Goal: Task Accomplishment & Management: Use online tool/utility

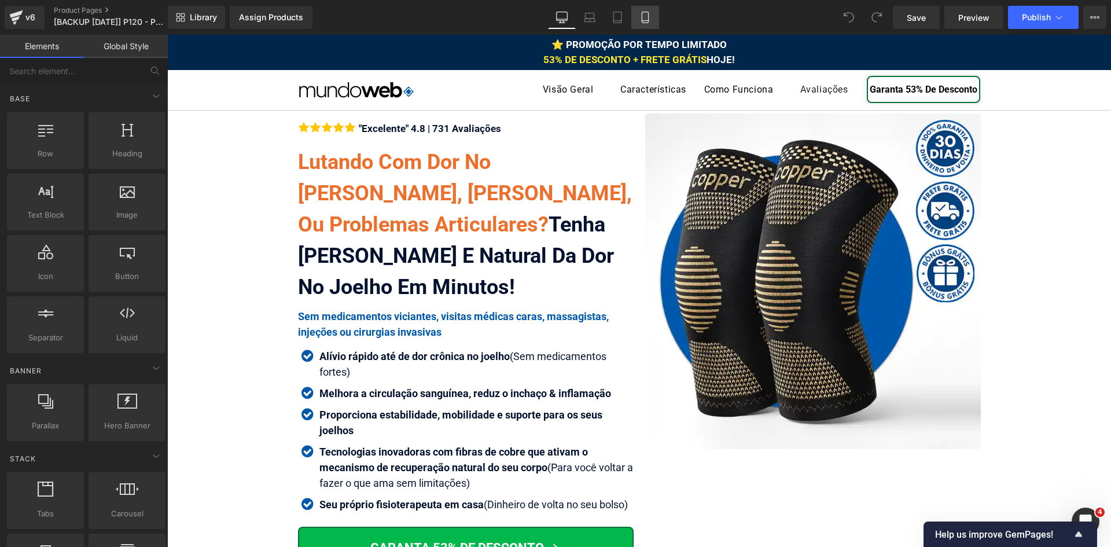
click at [648, 19] on icon at bounding box center [645, 17] width 6 height 11
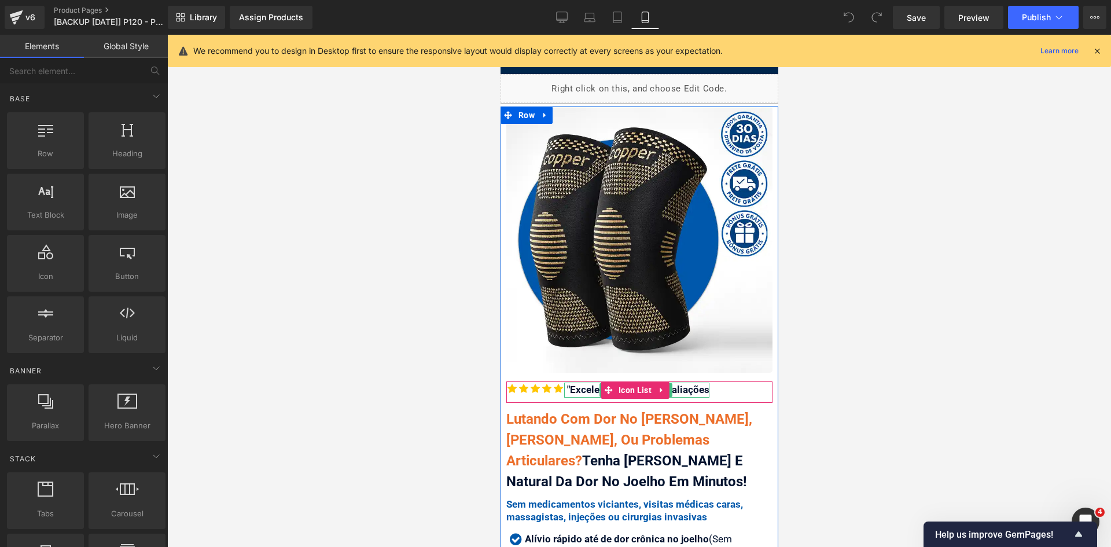
click at [593, 384] on div ""Excelente" 4.8 | 731 Avaliações" at bounding box center [636, 390] width 145 height 15
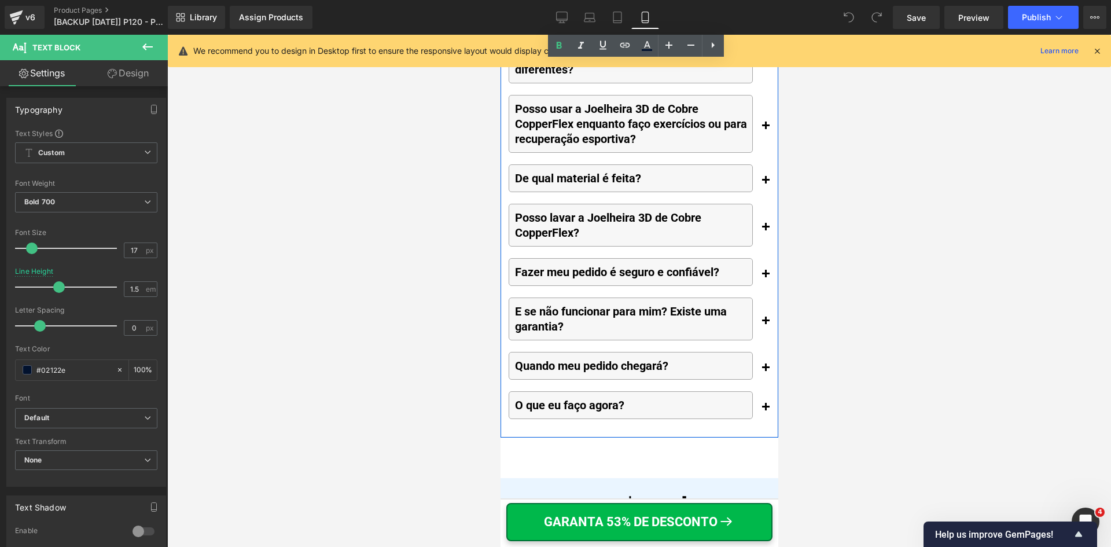
scroll to position [13329, 0]
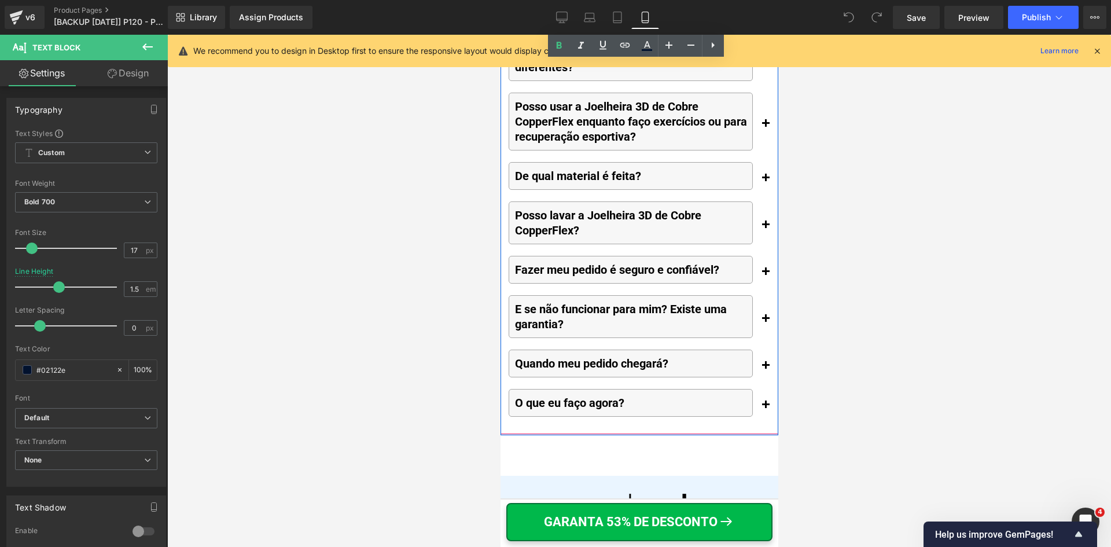
click at [765, 369] on span "button" at bounding box center [765, 369] width 0 height 0
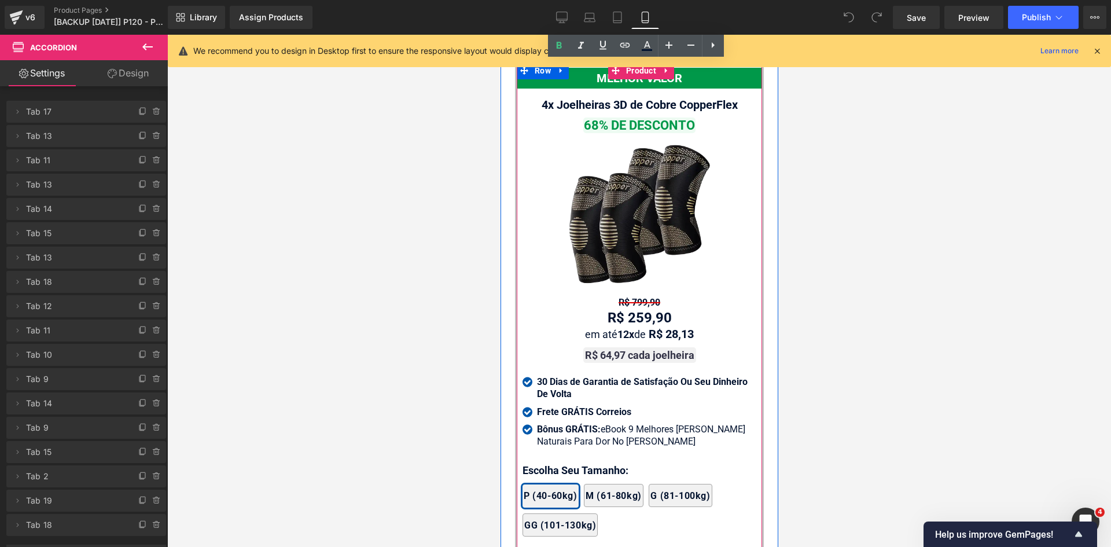
scroll to position [10377, 0]
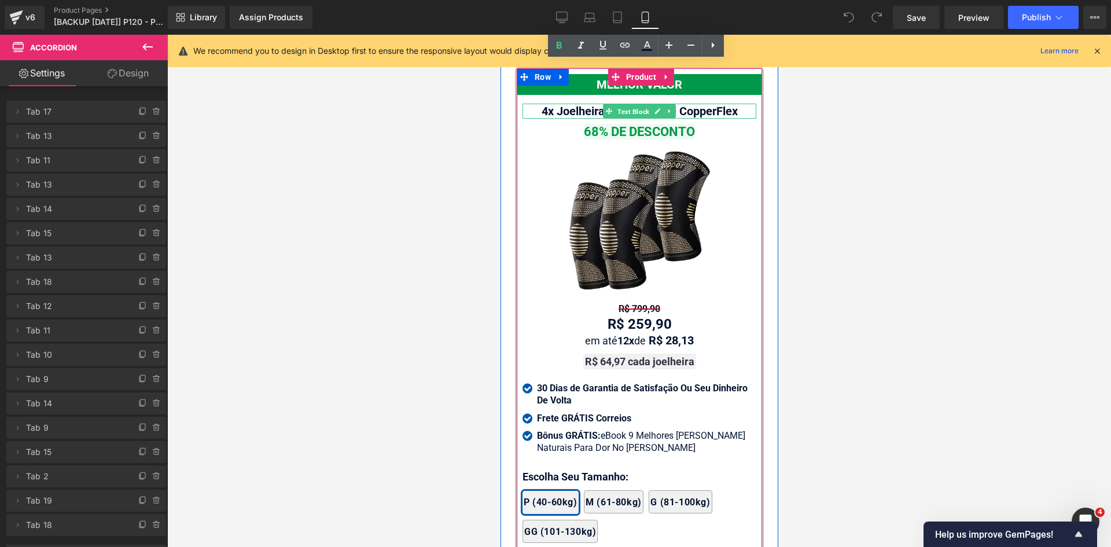
click at [628, 119] on span "Text Block" at bounding box center [633, 112] width 36 height 14
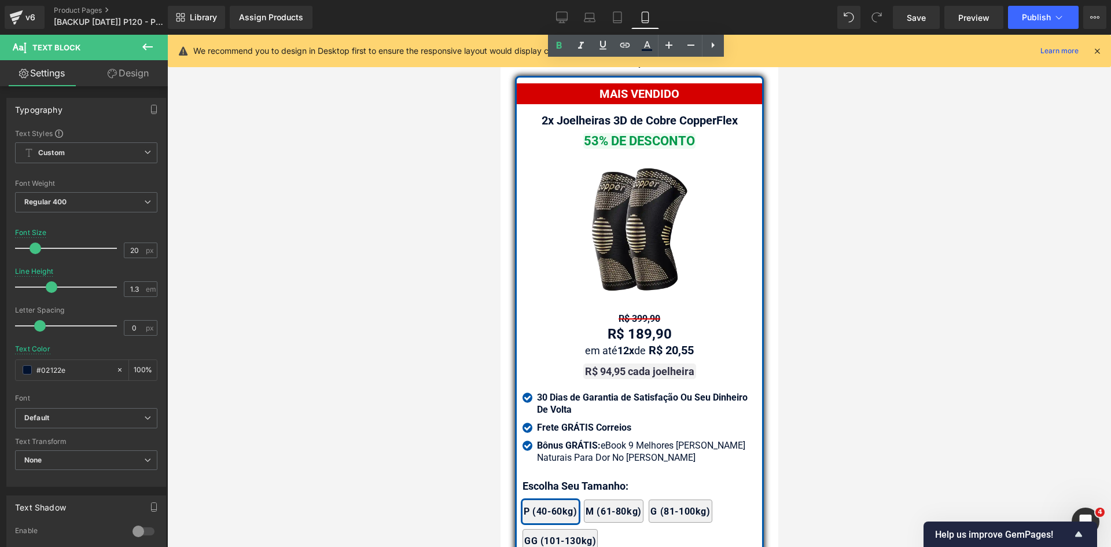
scroll to position [9682, 0]
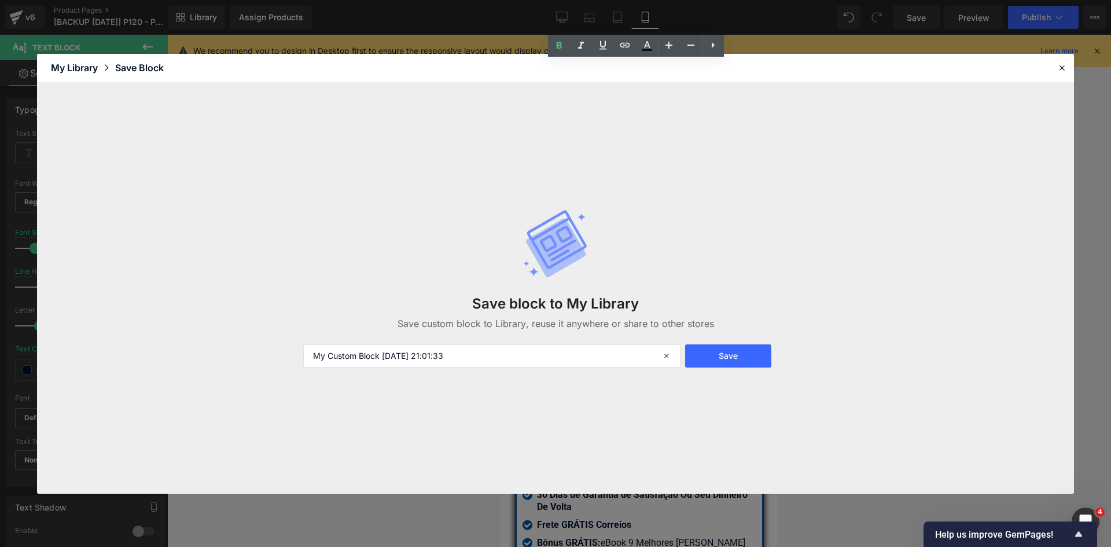
click at [1069, 71] on header "Library Elements Blocks Templates Saved Library My Library Save Block" at bounding box center [555, 68] width 1037 height 29
click at [1066, 70] on icon at bounding box center [1062, 68] width 10 height 10
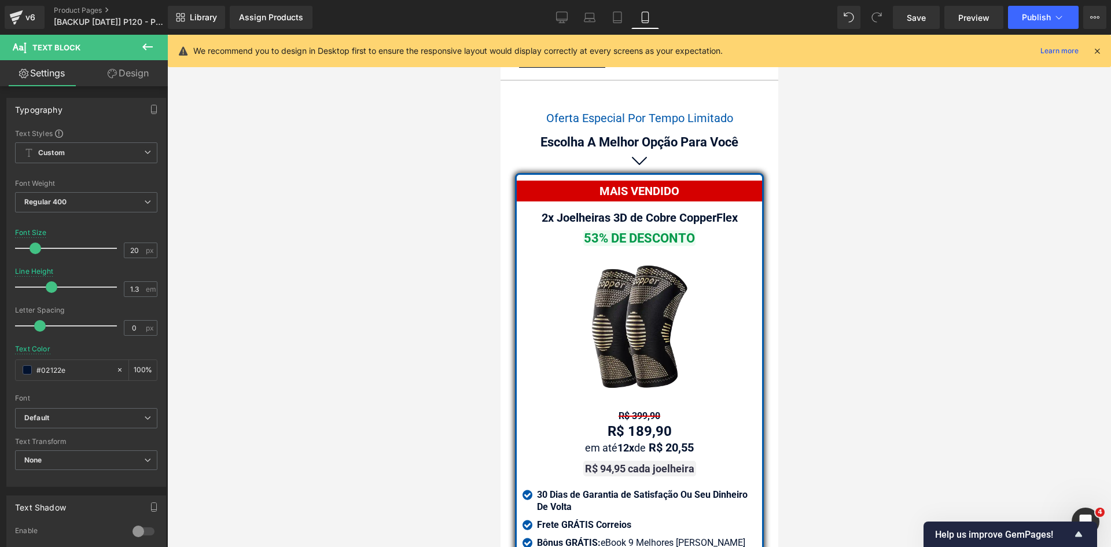
click at [1099, 58] on div "We recommend you to design in Desktop first to ensure the responsive layout wou…" at bounding box center [640, 51] width 944 height 32
click at [1097, 53] on icon at bounding box center [1097, 51] width 10 height 10
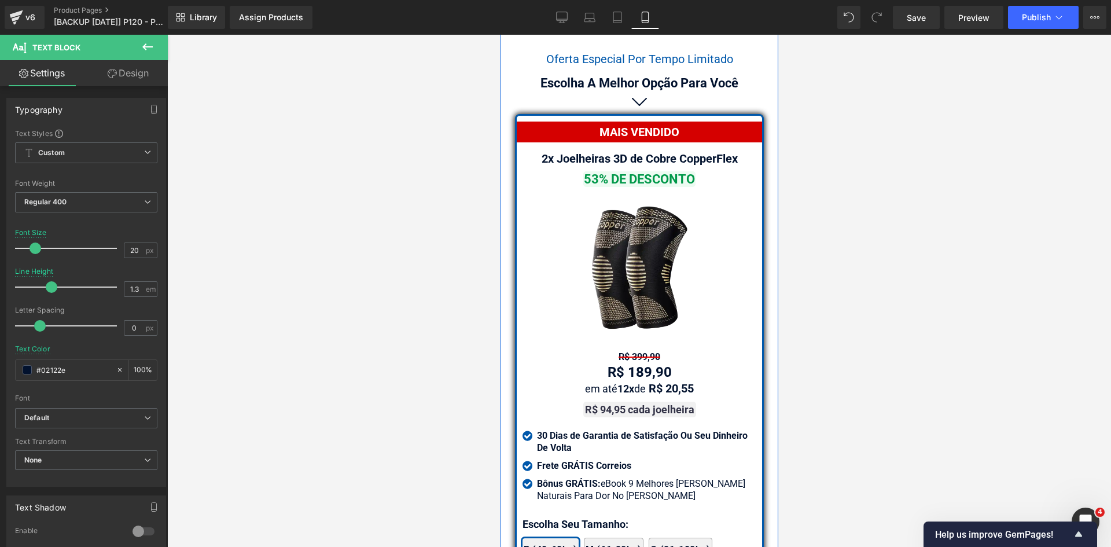
scroll to position [9740, 0]
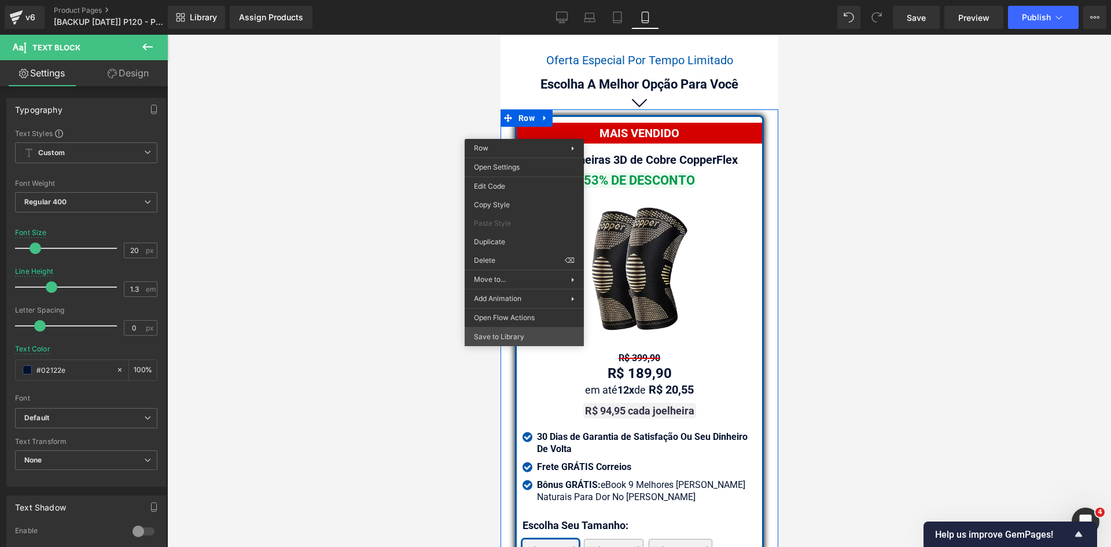
click at [497, 332] on div "Text Block You are previewing how the will restyle your page. You can not edit …" at bounding box center [555, 283] width 1111 height 567
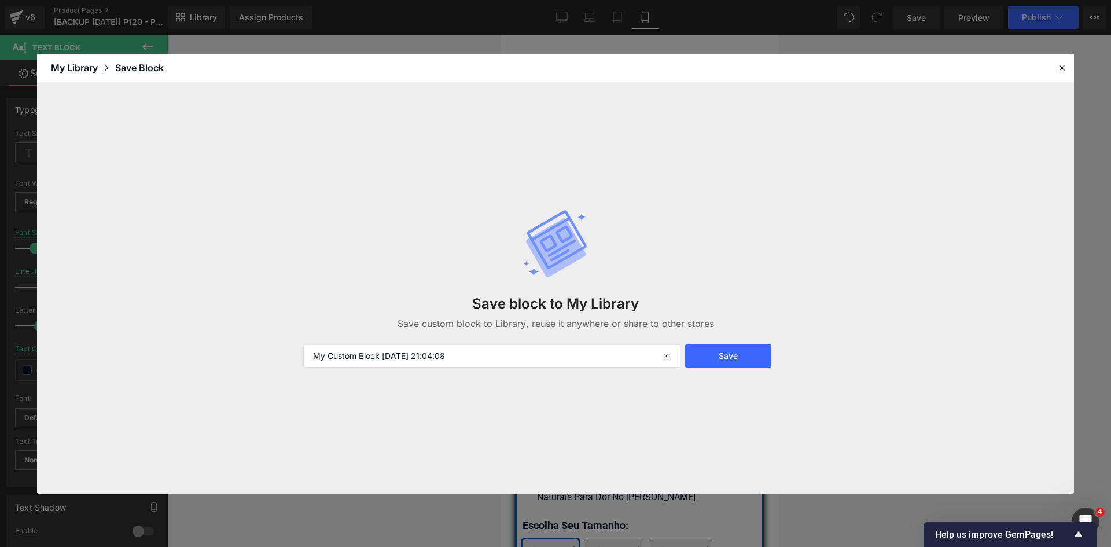
click at [766, 384] on div "Save block to My Library Save custom block to Library, reuse it anywhere or sha…" at bounding box center [555, 288] width 519 height 205
click at [744, 367] on button "Save" at bounding box center [728, 355] width 86 height 23
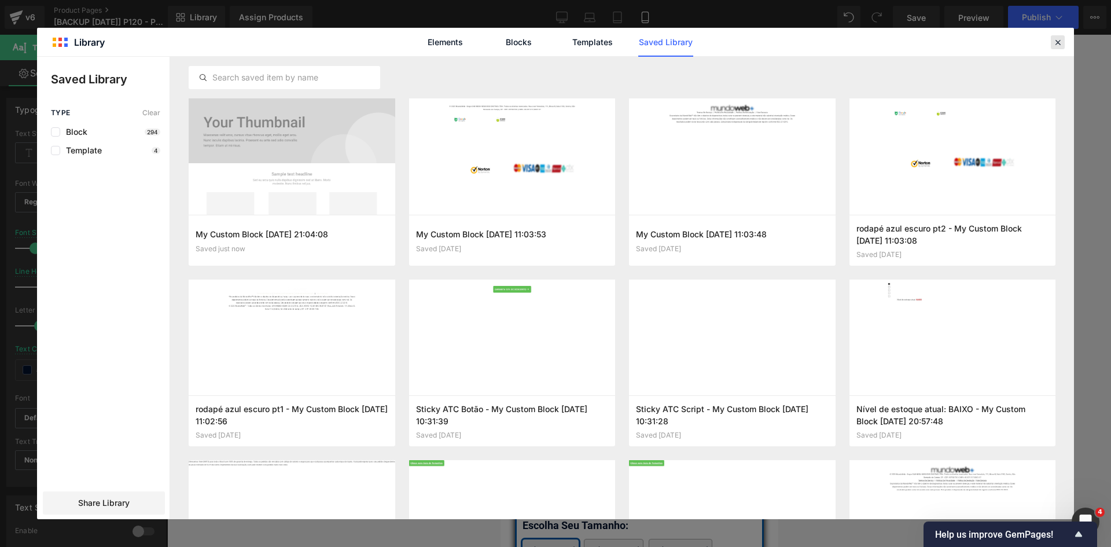
click at [1062, 44] on icon at bounding box center [1058, 42] width 10 height 10
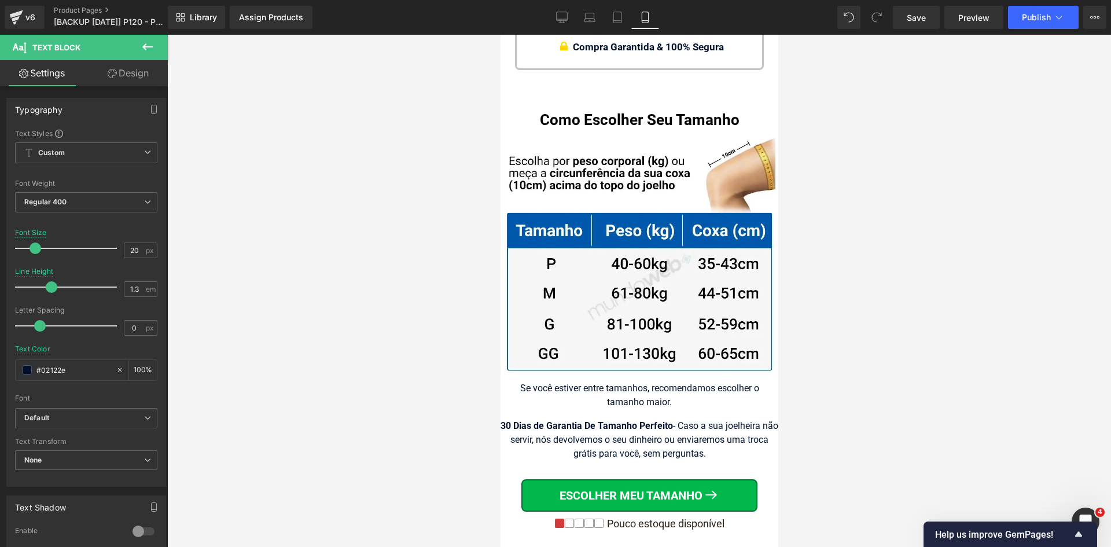
scroll to position [11535, 0]
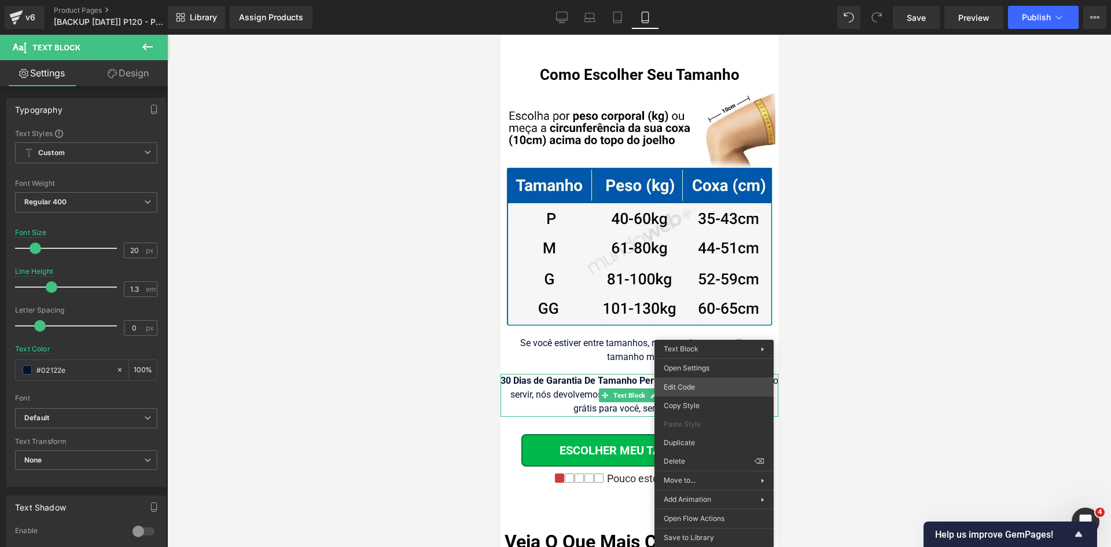
click at [691, 0] on div "Text Block You are previewing how the will restyle your page. You can not edit …" at bounding box center [555, 0] width 1111 height 0
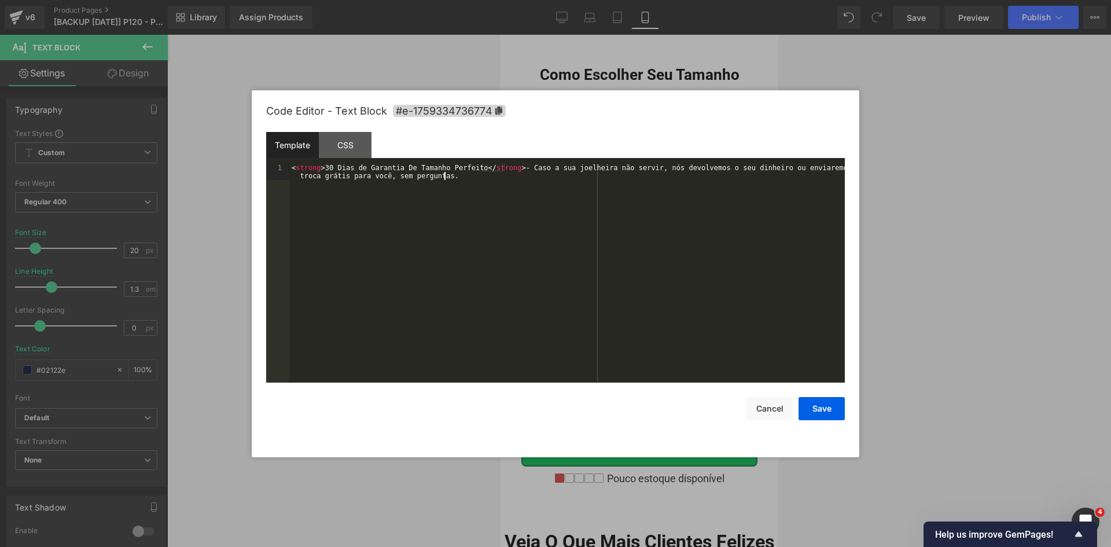
click at [607, 221] on div "< strong > 30 Dias de Garantia De Tamanho Perfeito </ strong > - Caso a sua joe…" at bounding box center [567, 289] width 556 height 251
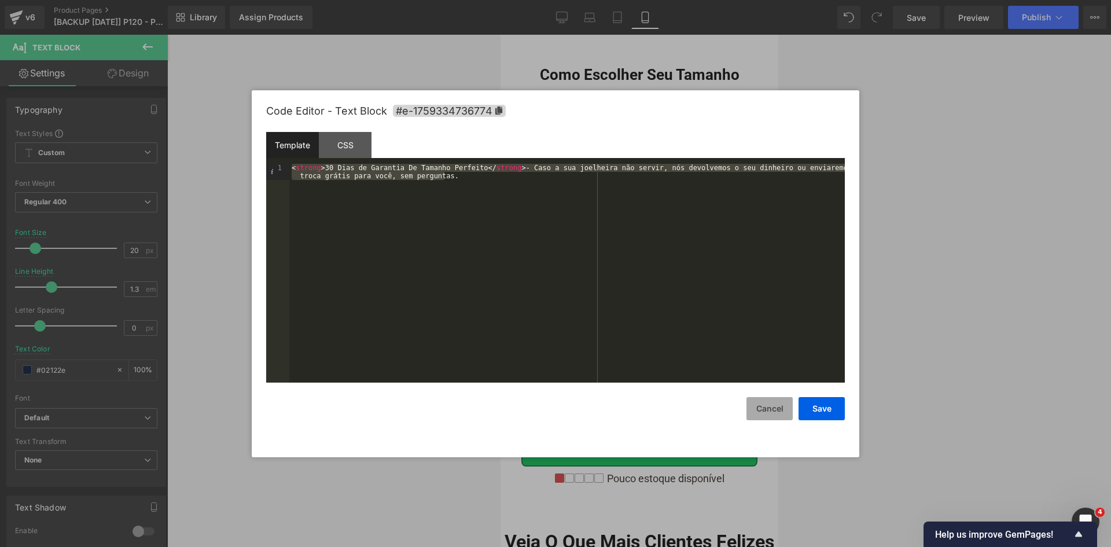
click at [775, 408] on button "Cancel" at bounding box center [770, 408] width 46 height 23
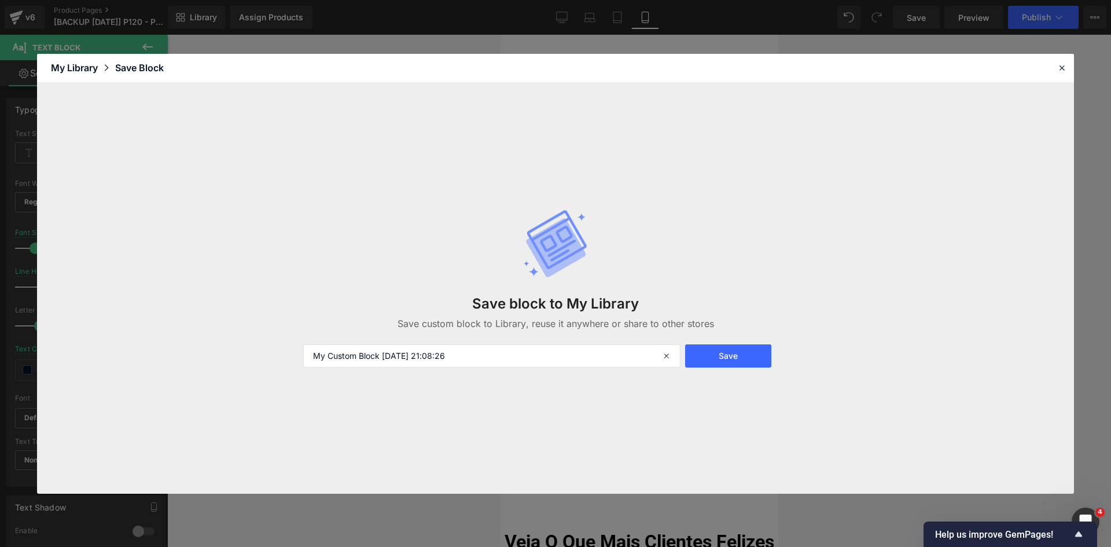
drag, startPoint x: 747, startPoint y: 358, endPoint x: 713, endPoint y: 328, distance: 45.1
click at [746, 357] on button "Save" at bounding box center [728, 355] width 86 height 23
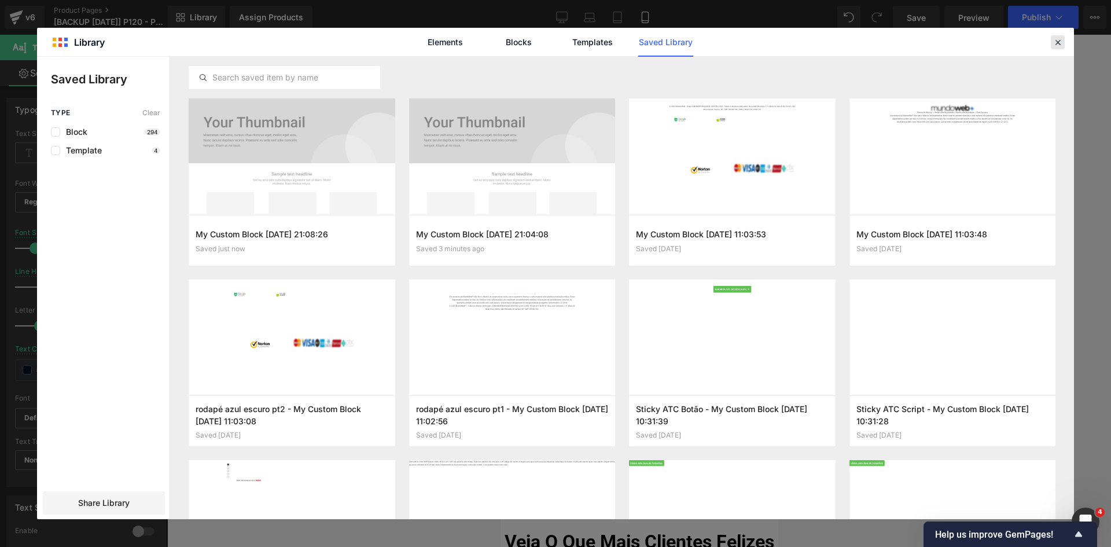
click at [1060, 43] on icon at bounding box center [1058, 42] width 10 height 10
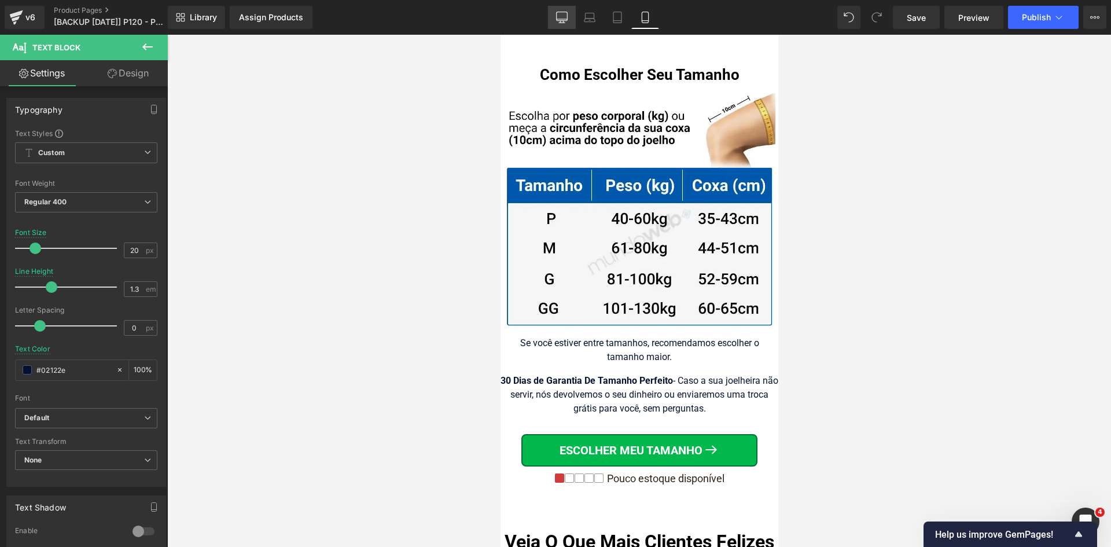
click at [556, 16] on icon at bounding box center [562, 18] width 12 height 12
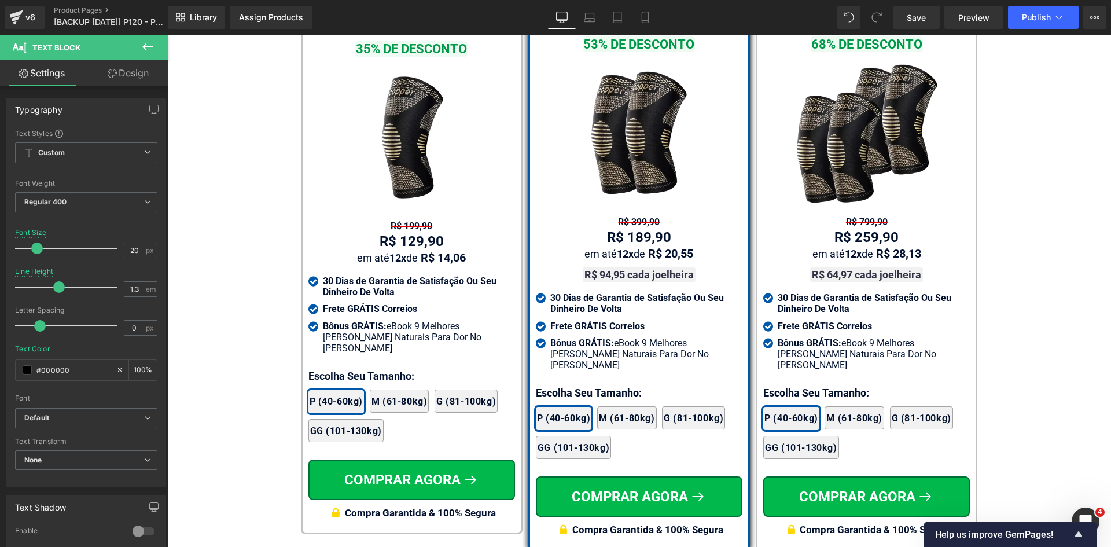
scroll to position [6691, 0]
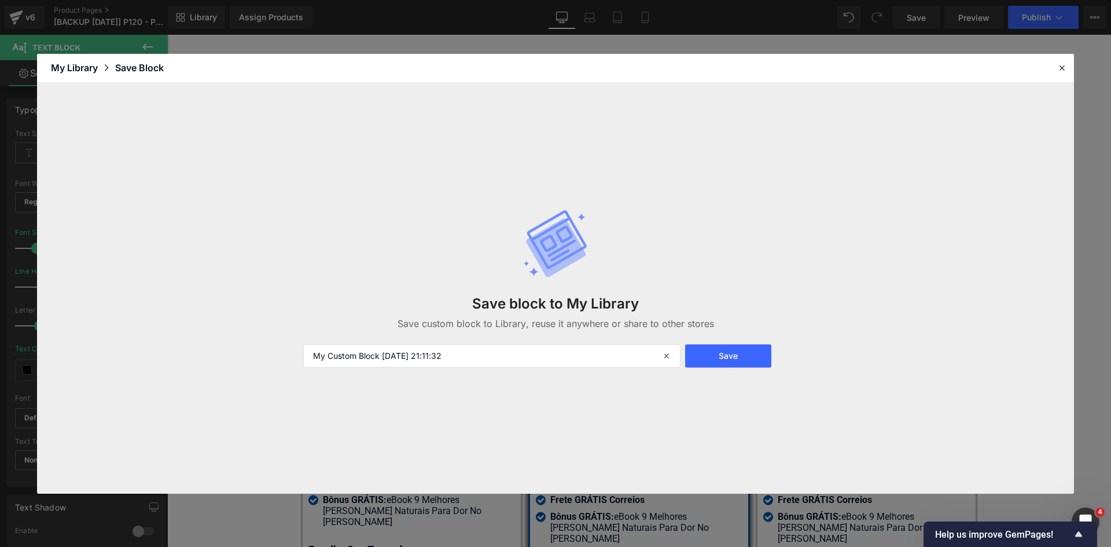
click at [741, 360] on button "Save" at bounding box center [728, 355] width 86 height 23
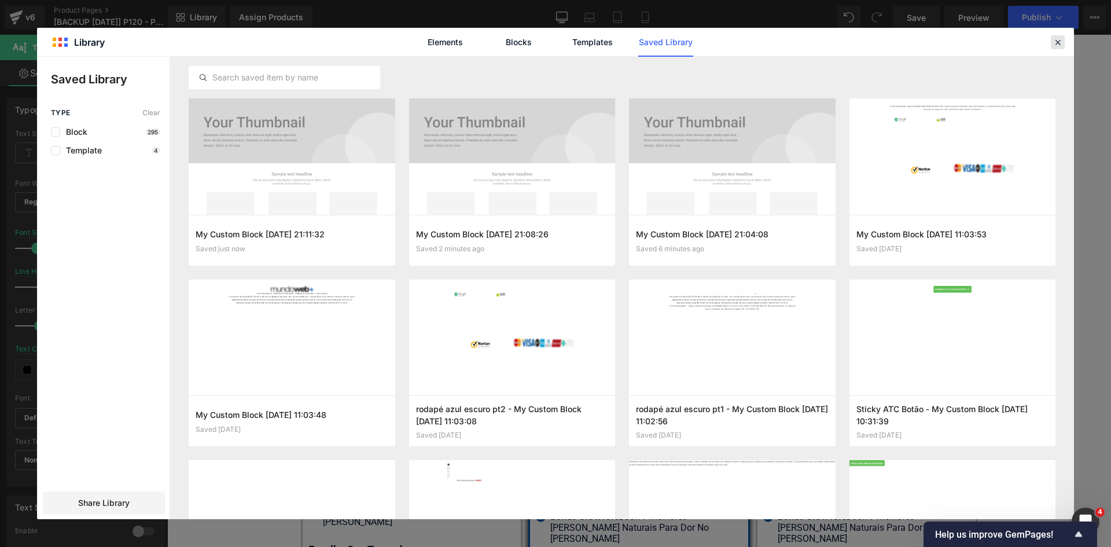
drag, startPoint x: 1053, startPoint y: 41, endPoint x: 834, endPoint y: 34, distance: 218.9
click at [1053, 41] on icon at bounding box center [1058, 42] width 10 height 10
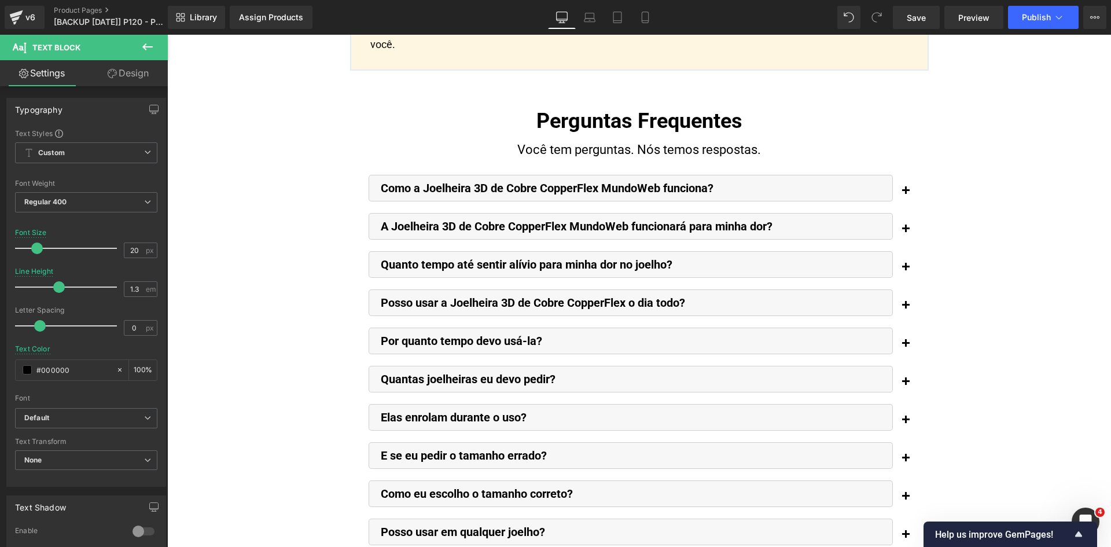
scroll to position [8619, 0]
